Goal: Information Seeking & Learning: Learn about a topic

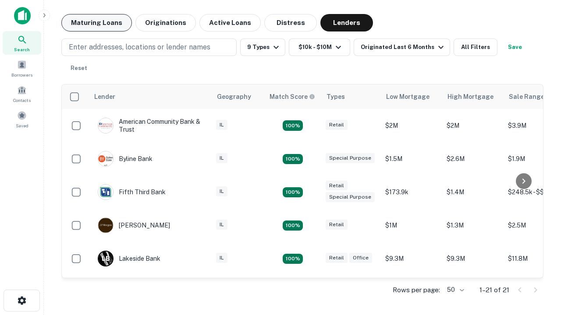
click at [96, 23] on button "Maturing Loans" at bounding box center [96, 23] width 71 height 18
